Goal: Information Seeking & Learning: Learn about a topic

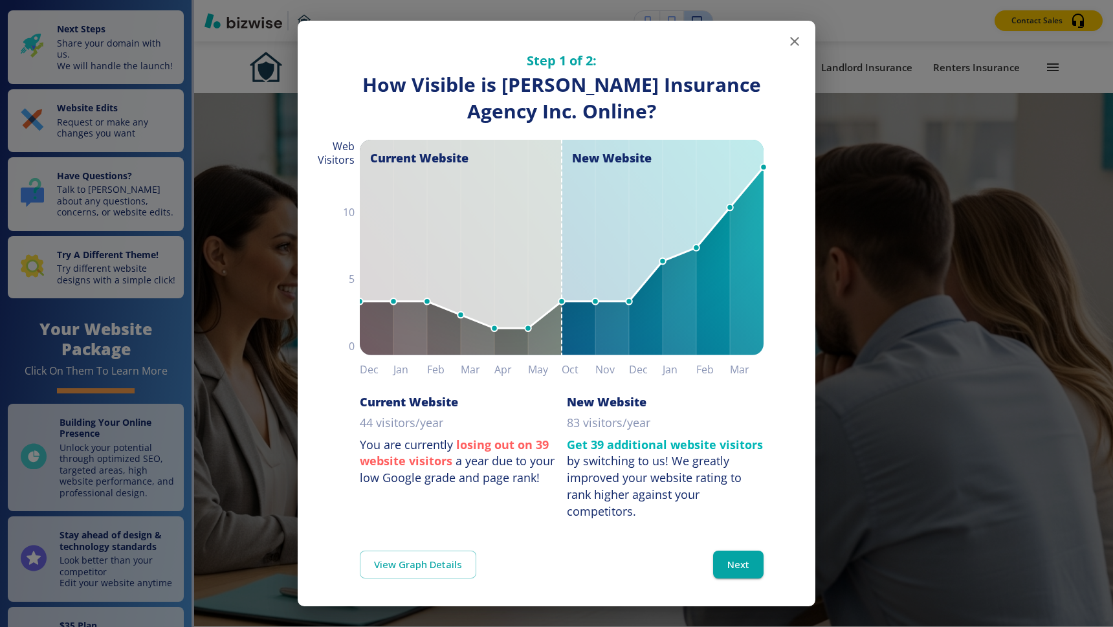
click at [796, 38] on icon "button" at bounding box center [795, 42] width 16 height 16
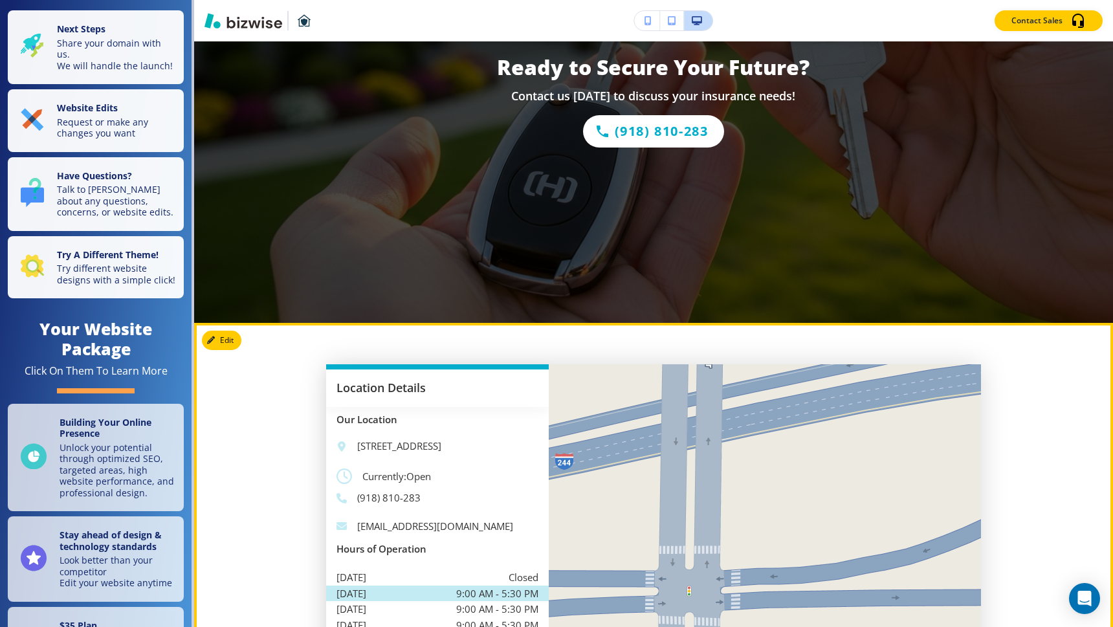
scroll to position [4459, 0]
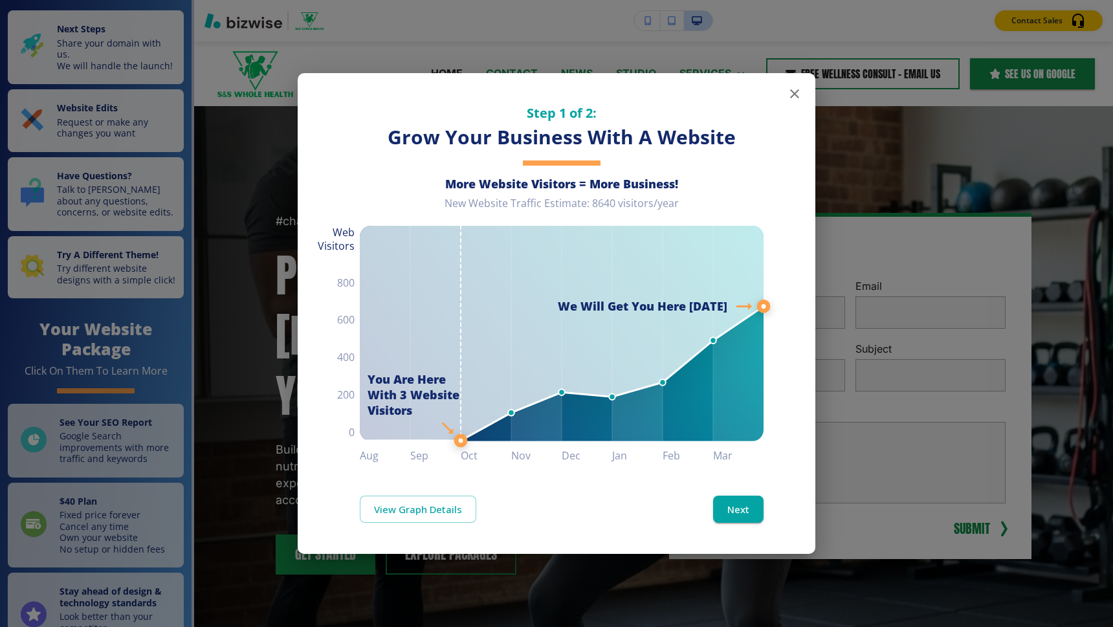
click at [803, 98] on button "button" at bounding box center [795, 94] width 26 height 26
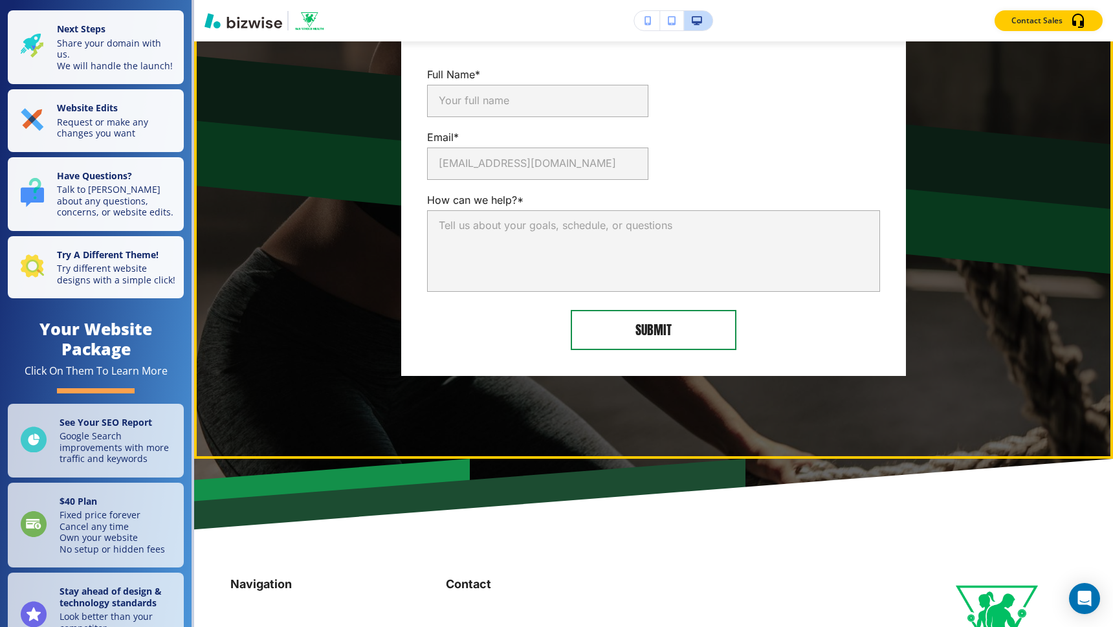
scroll to position [4034, 0]
